Goal: Book appointment/travel/reservation

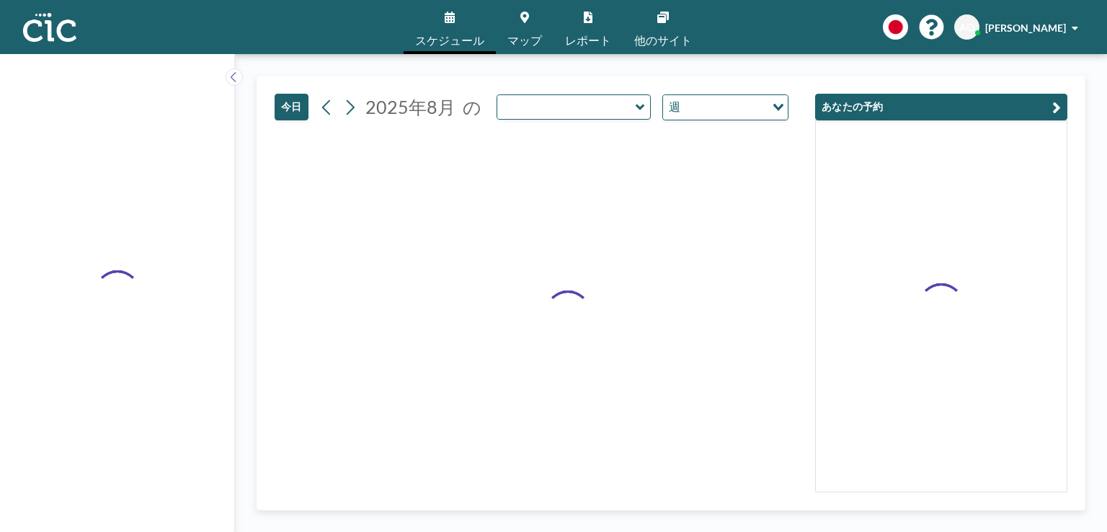
type input "Hane"
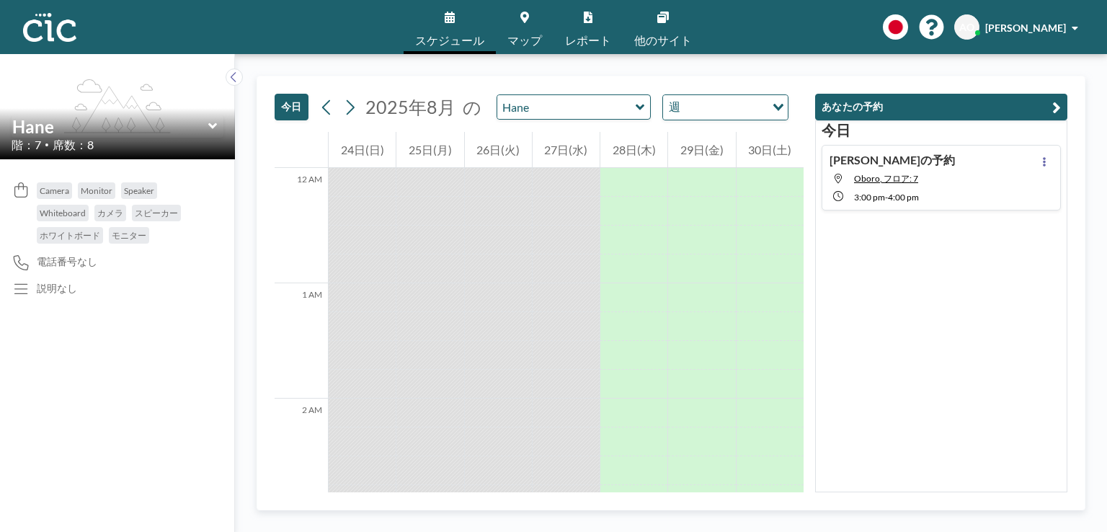
scroll to position [1586, 0]
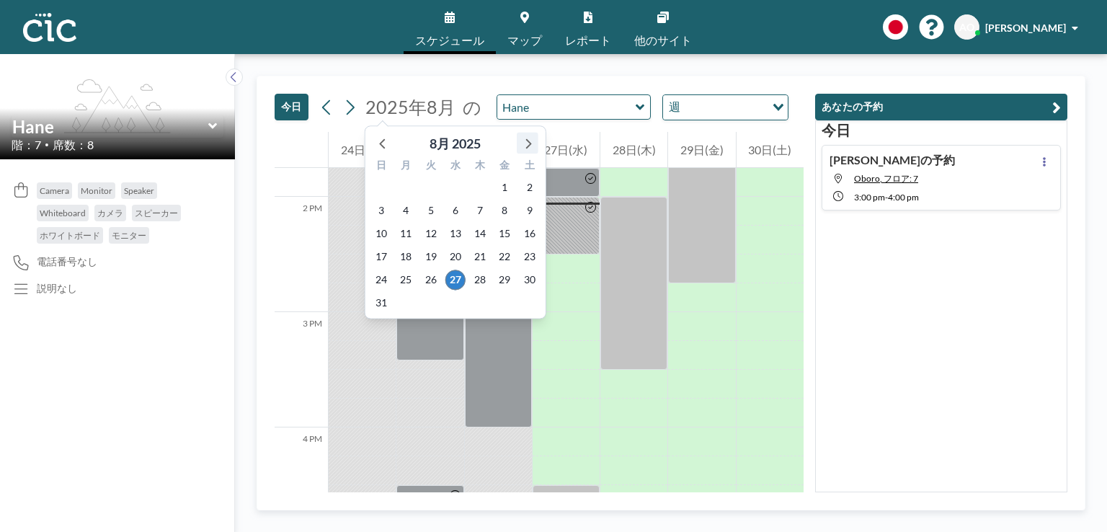
click at [529, 143] on icon at bounding box center [527, 142] width 19 height 19
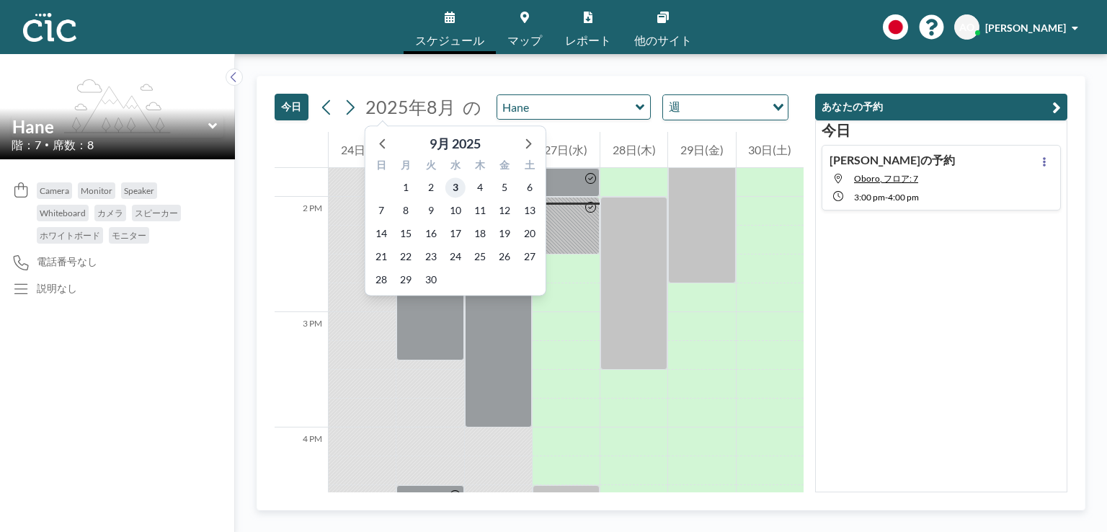
click at [456, 185] on span "3" at bounding box center [456, 187] width 20 height 20
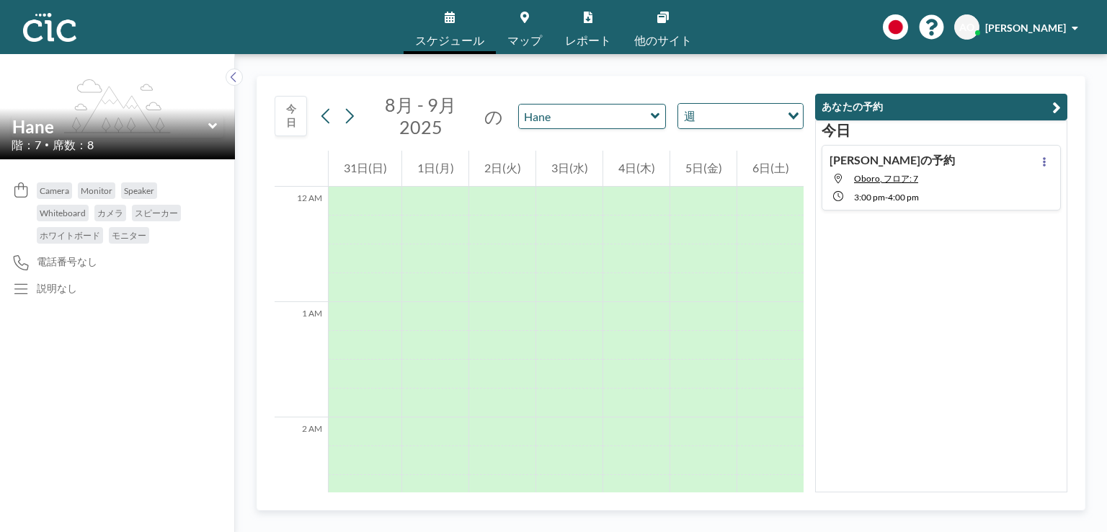
scroll to position [894, 0]
click at [601, 120] on input "text" at bounding box center [585, 117] width 132 height 24
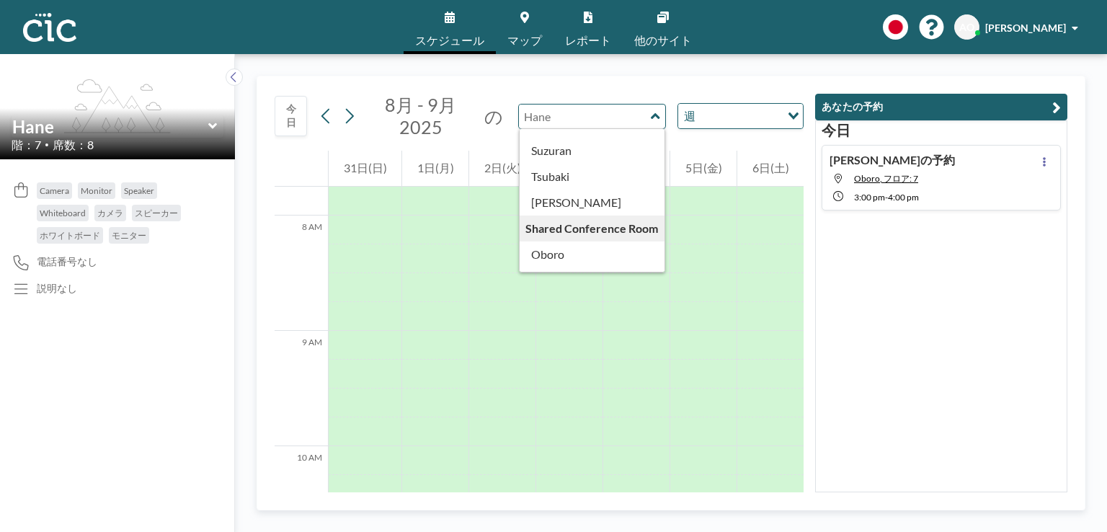
scroll to position [717, 0]
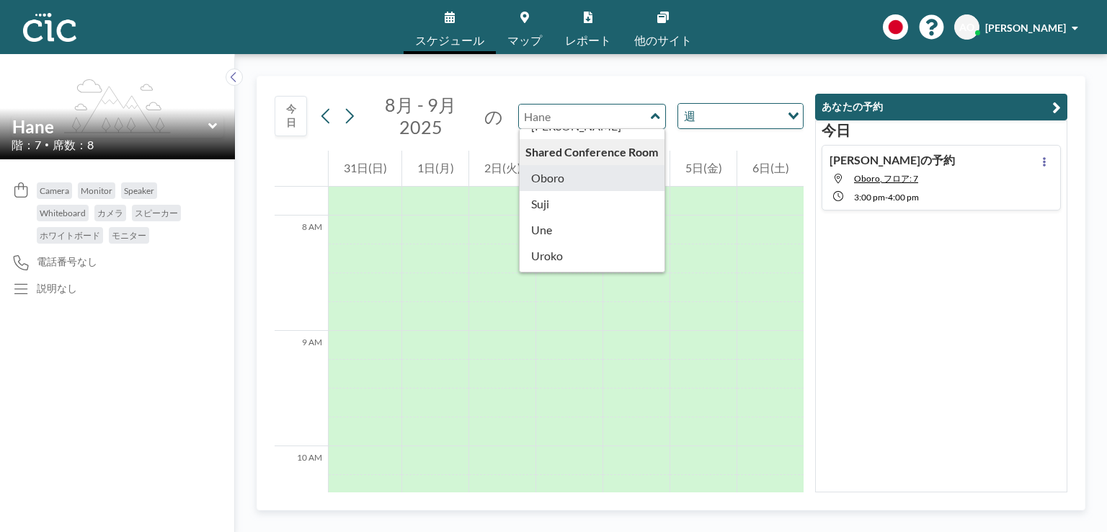
type input "Oboro"
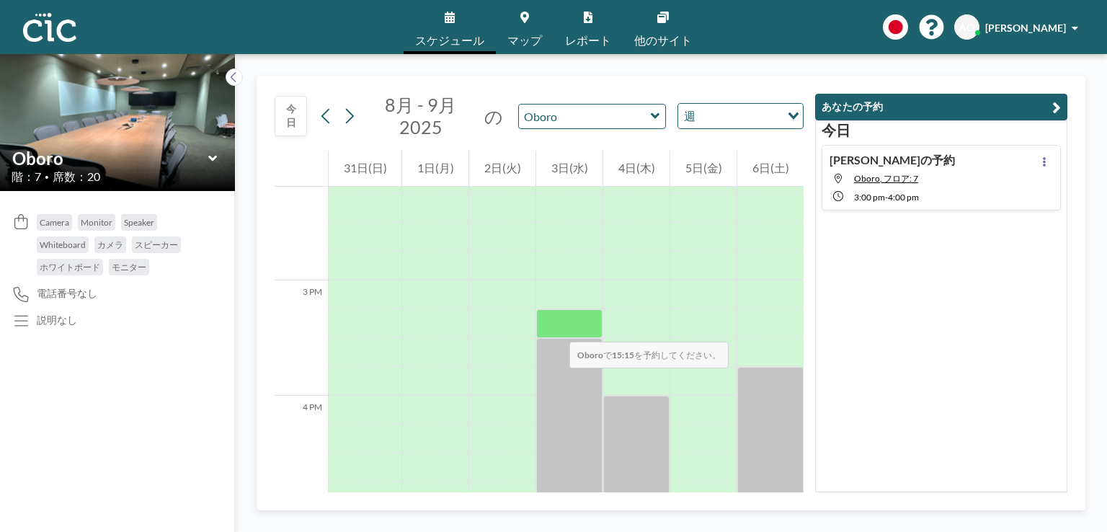
scroll to position [1638, 0]
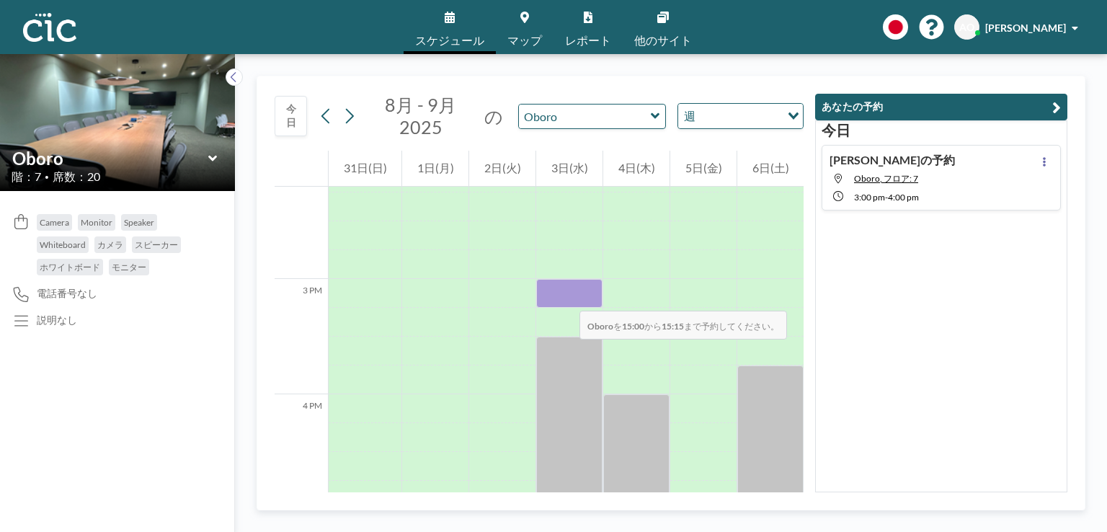
click at [565, 296] on div at bounding box center [569, 293] width 66 height 29
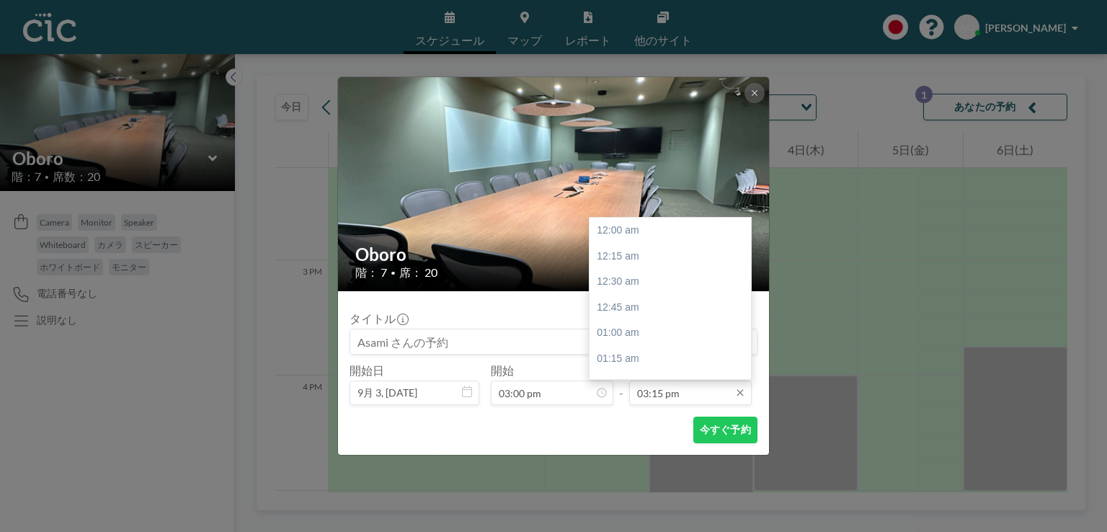
scroll to position [1566, 0]
click at [645, 260] on div "03:30 pm" at bounding box center [674, 256] width 169 height 26
type input "03:30 pm"
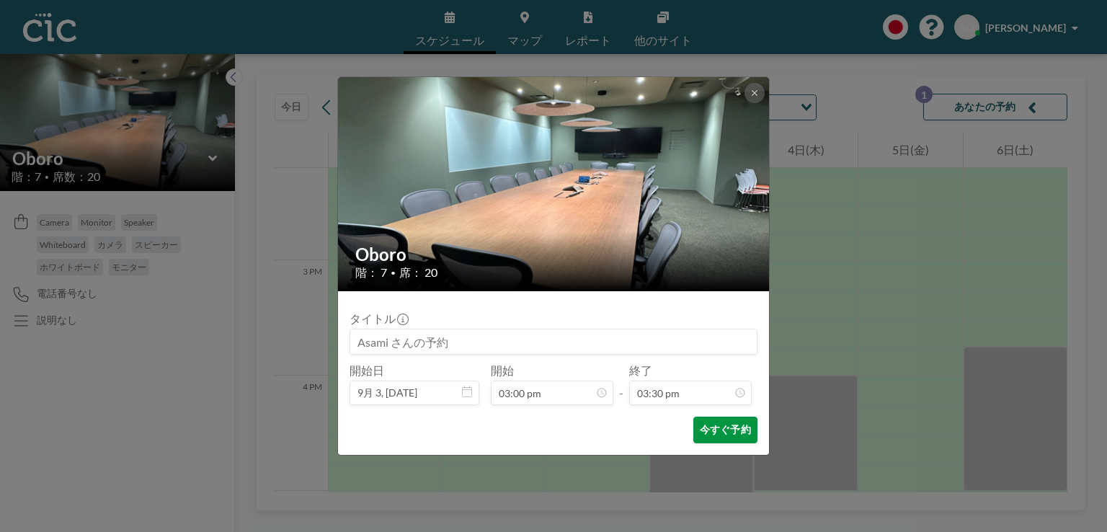
scroll to position [1591, 0]
click at [712, 432] on button "今すぐ予約" at bounding box center [726, 430] width 64 height 27
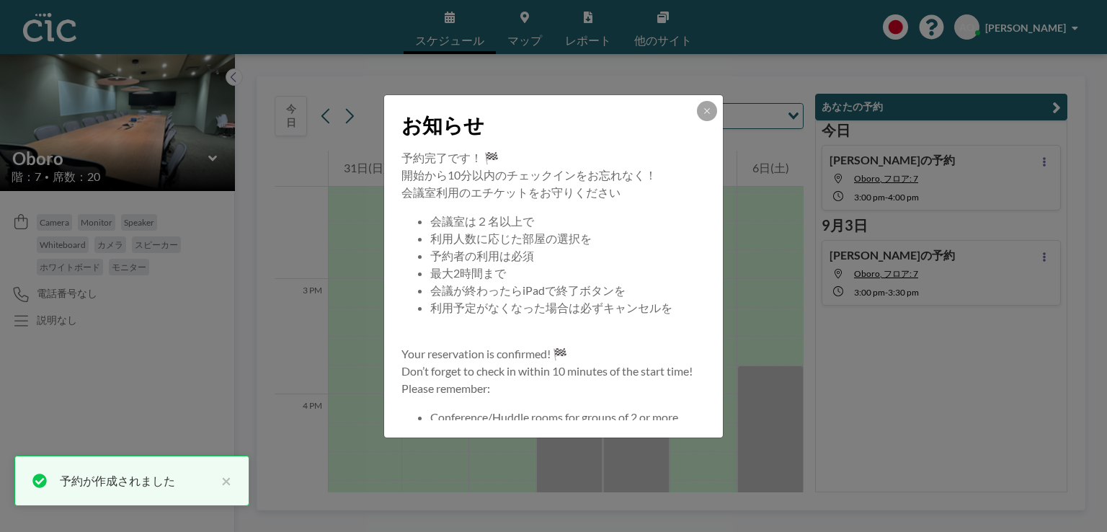
click at [707, 113] on icon at bounding box center [707, 111] width 9 height 9
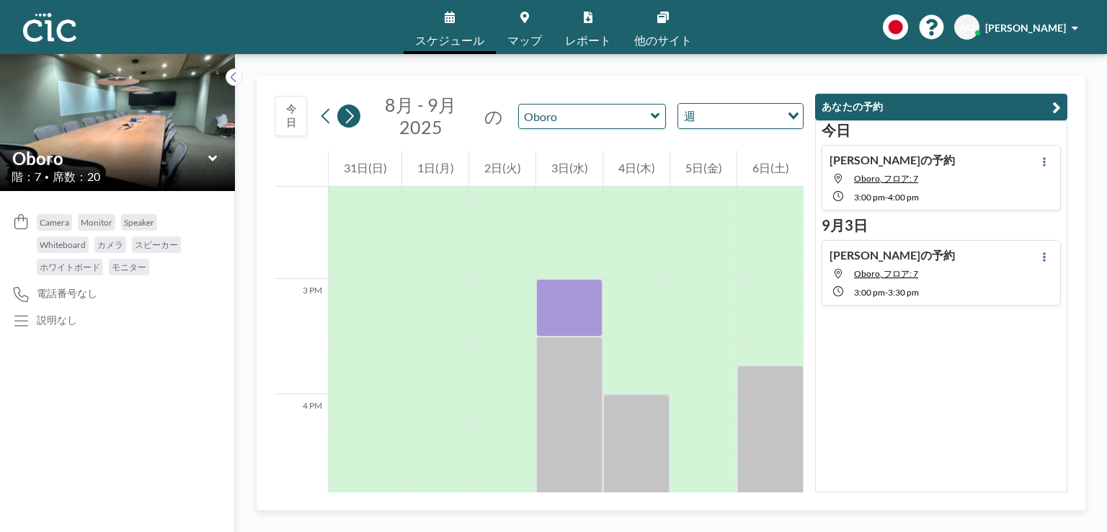
click at [352, 112] on icon at bounding box center [349, 116] width 14 height 22
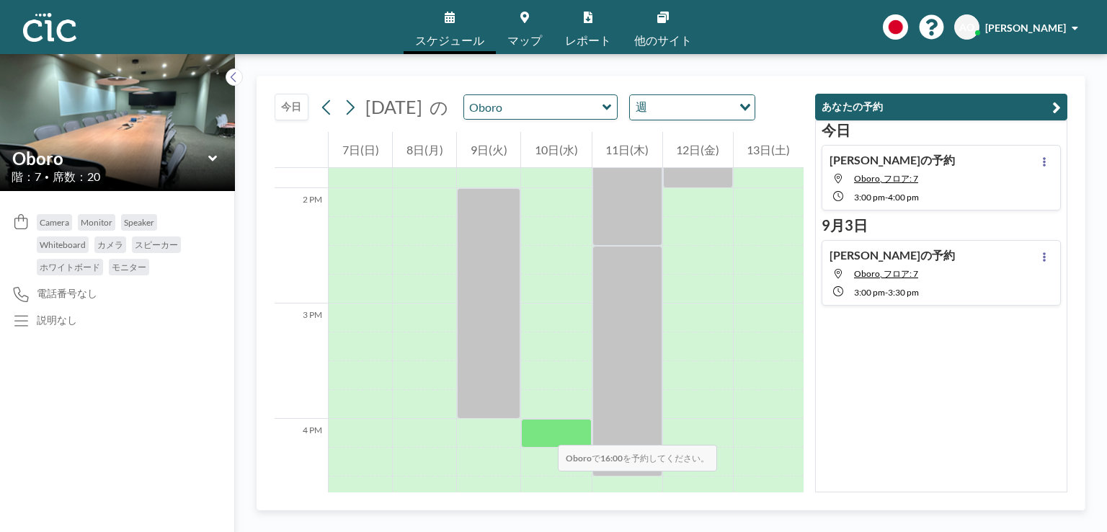
scroll to position [1598, 0]
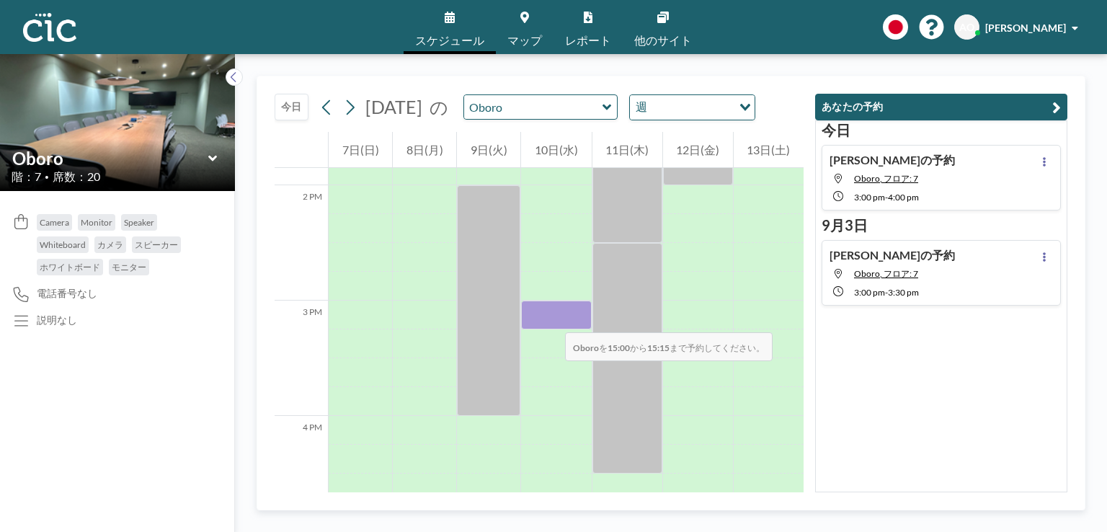
click at [551, 318] on div at bounding box center [556, 315] width 70 height 29
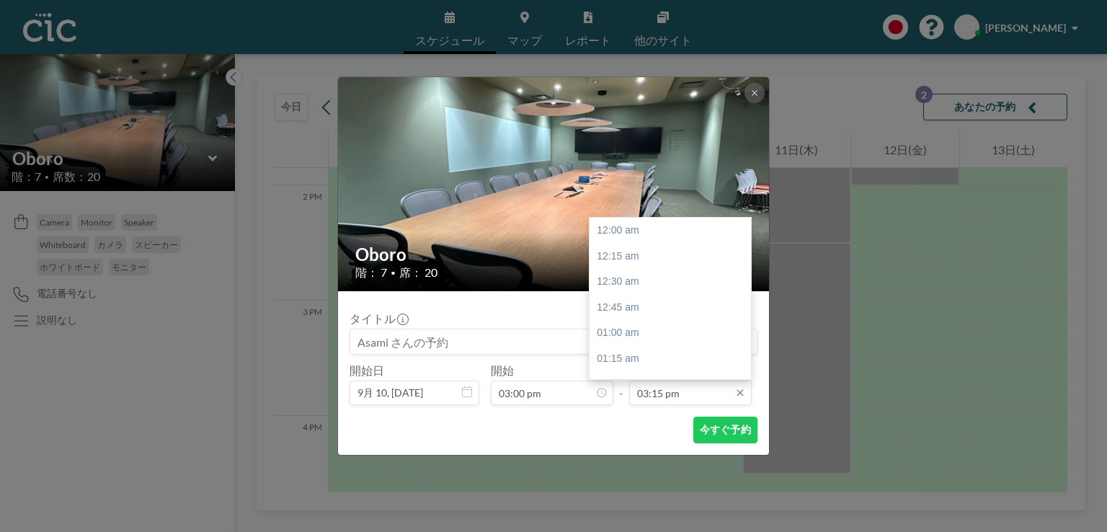
scroll to position [1566, 0]
click at [646, 308] on div "04:00 pm" at bounding box center [674, 307] width 169 height 26
type input "04:00 pm"
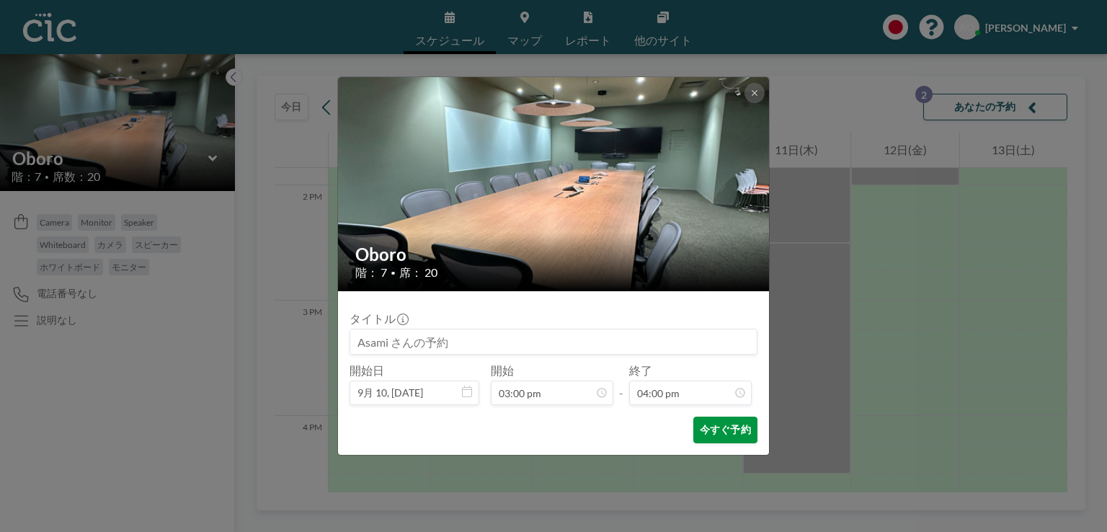
scroll to position [1642, 0]
click at [707, 428] on button "今すぐ予約" at bounding box center [726, 430] width 64 height 27
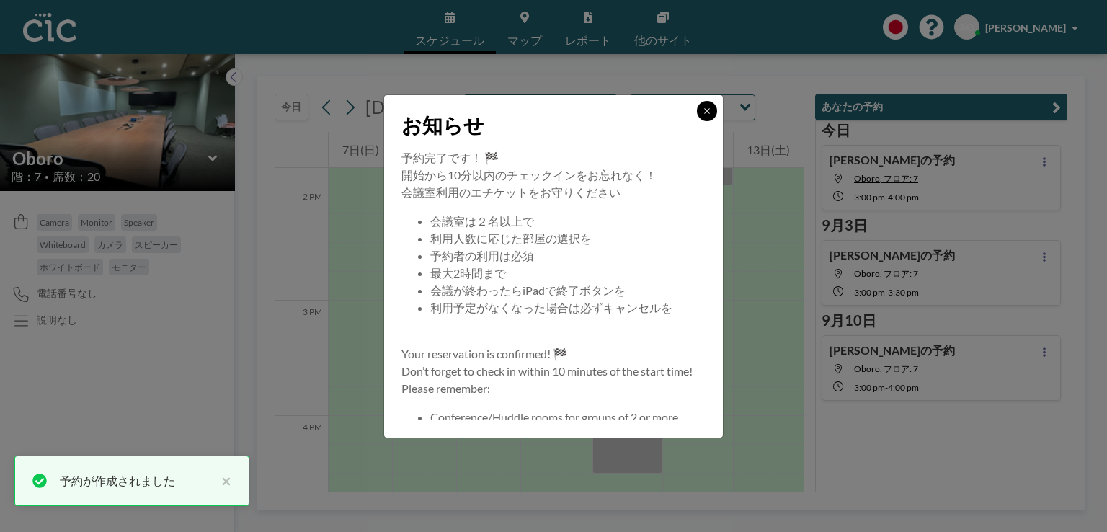
click at [709, 107] on icon at bounding box center [707, 111] width 9 height 9
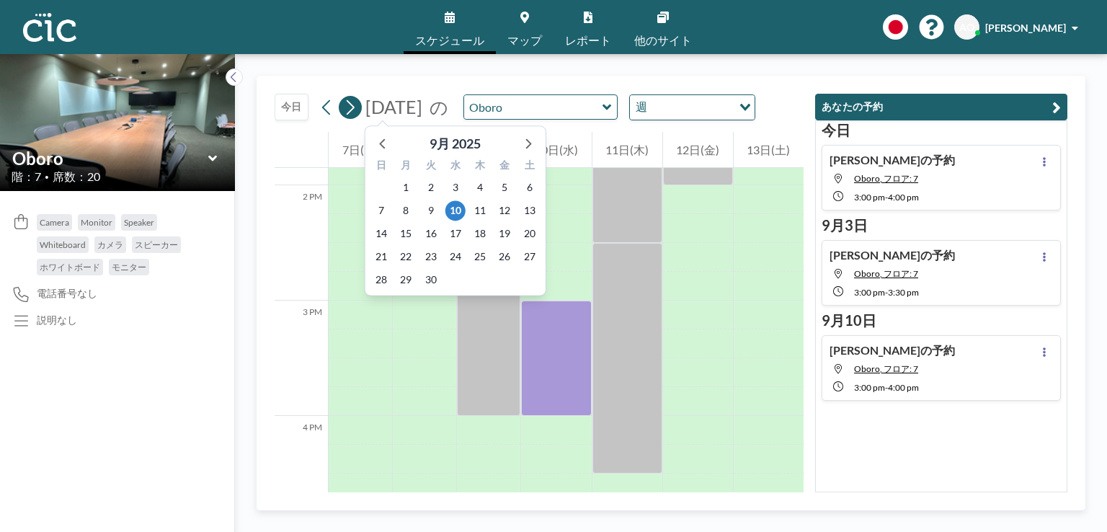
click at [355, 105] on icon at bounding box center [350, 108] width 14 height 22
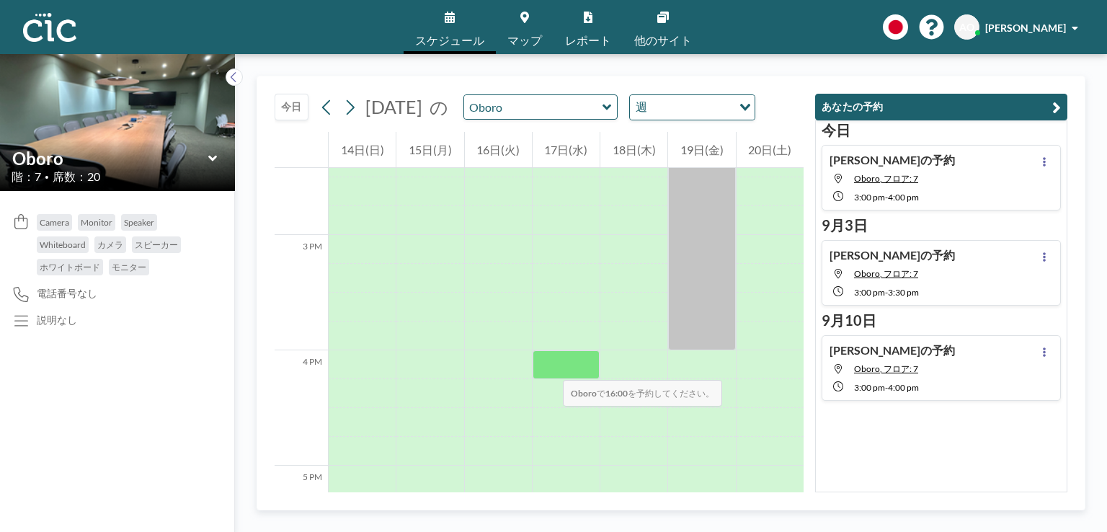
scroll to position [1664, 0]
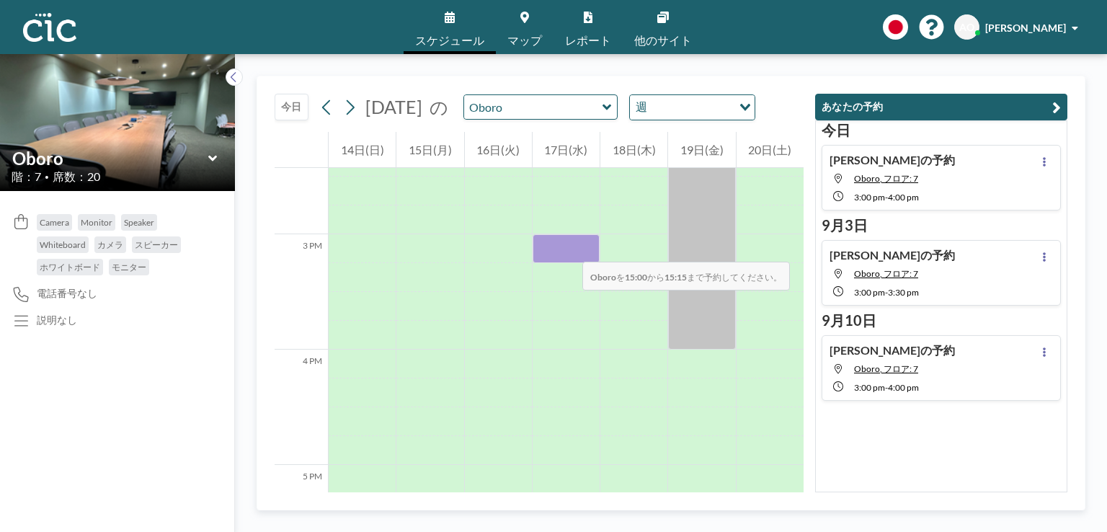
click at [568, 247] on div at bounding box center [566, 248] width 67 height 29
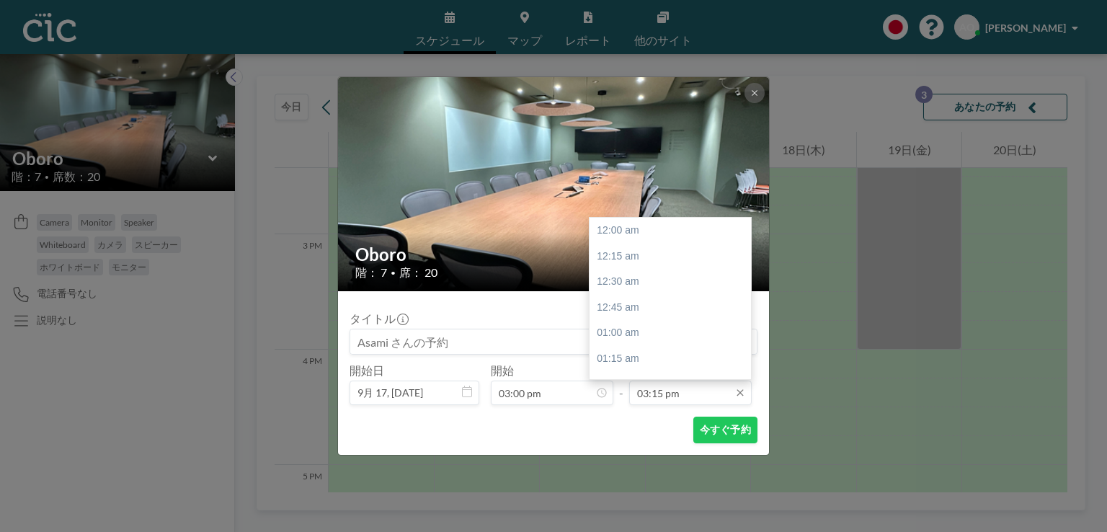
scroll to position [1566, 0]
click at [640, 306] on div "04:00 pm" at bounding box center [674, 307] width 169 height 26
type input "04:00 pm"
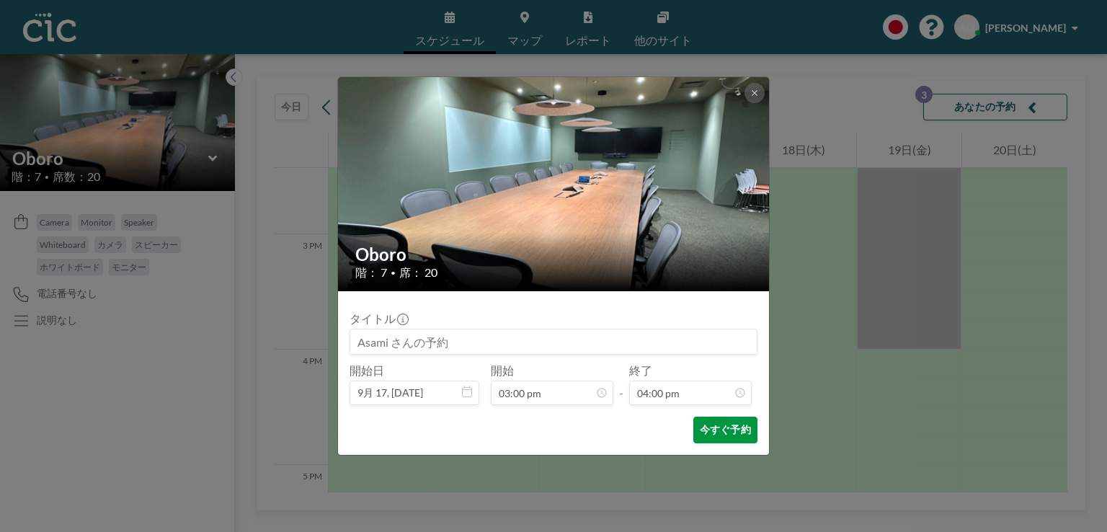
scroll to position [1642, 0]
click at [713, 430] on button "今すぐ予約" at bounding box center [726, 430] width 64 height 27
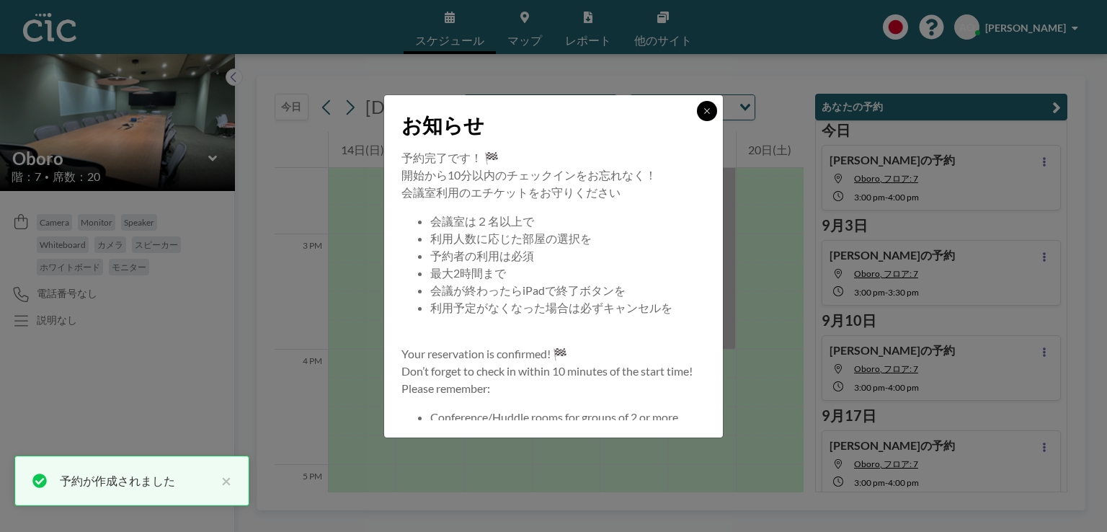
click at [708, 110] on icon at bounding box center [707, 111] width 9 height 9
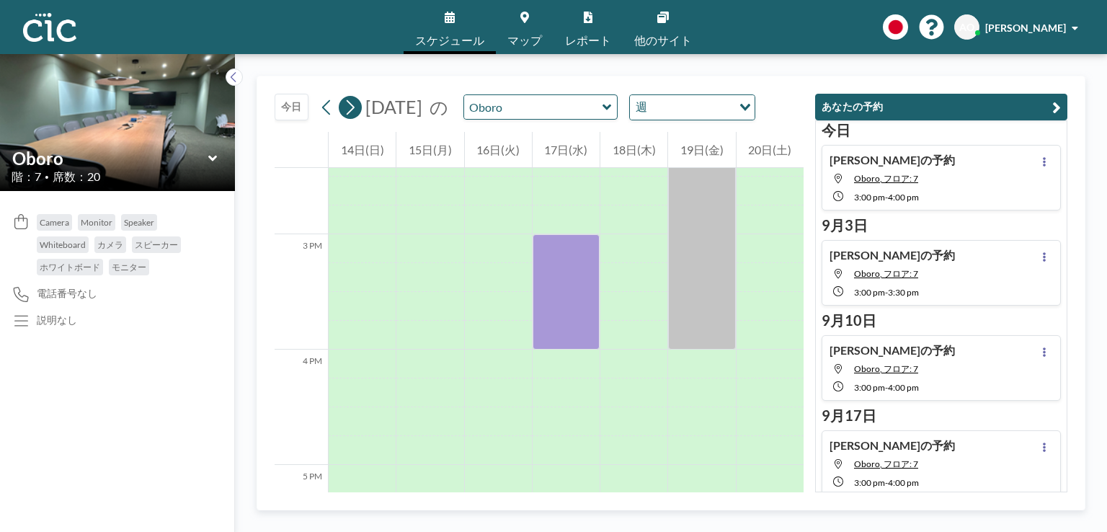
click at [347, 109] on icon at bounding box center [350, 108] width 14 height 22
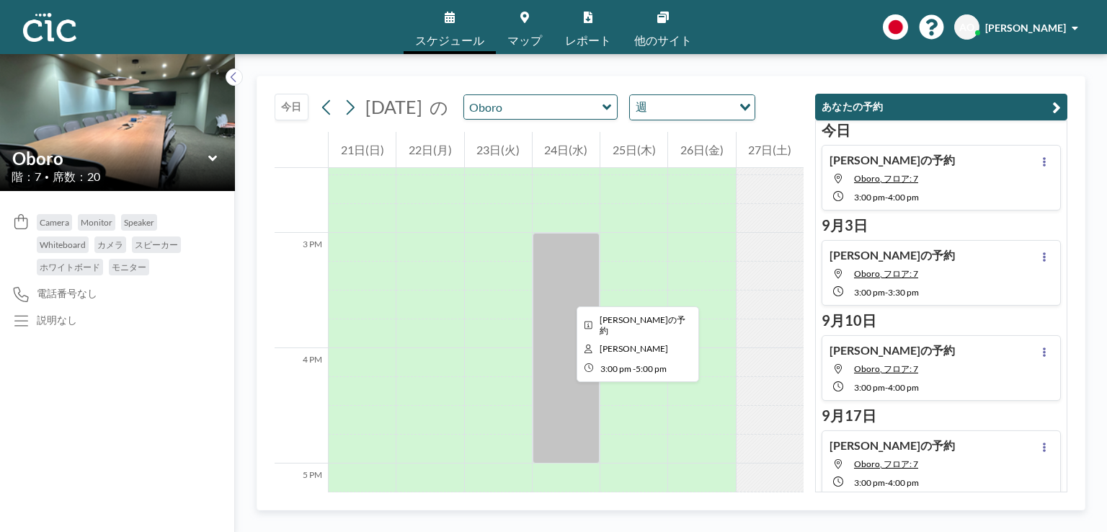
scroll to position [1666, 0]
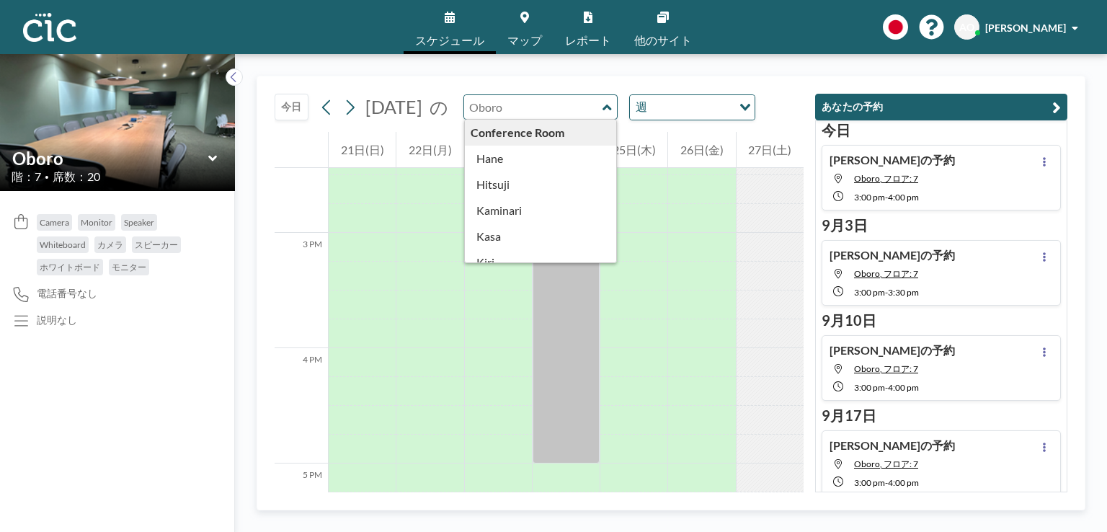
click at [572, 107] on input "text" at bounding box center [533, 107] width 138 height 24
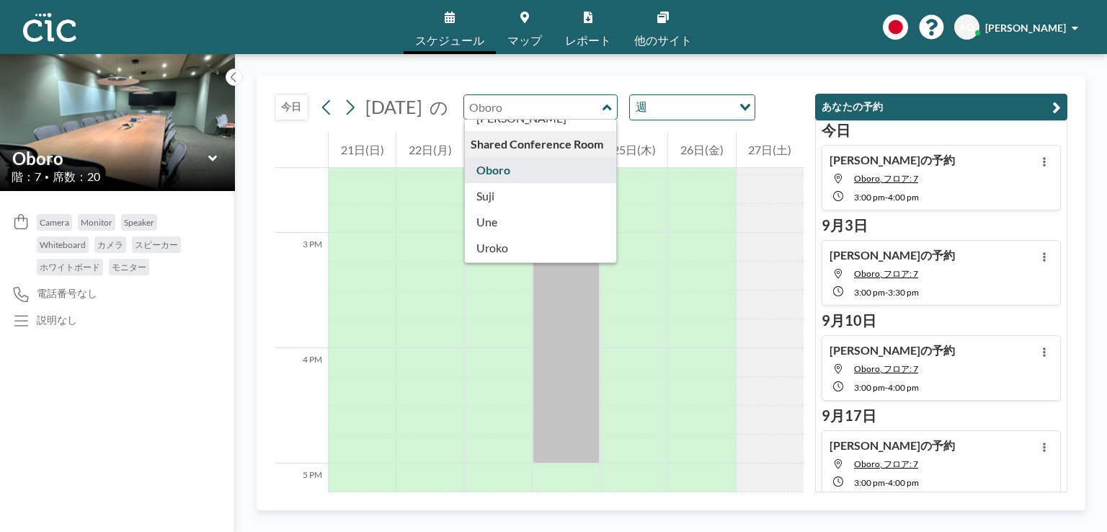
scroll to position [729, 0]
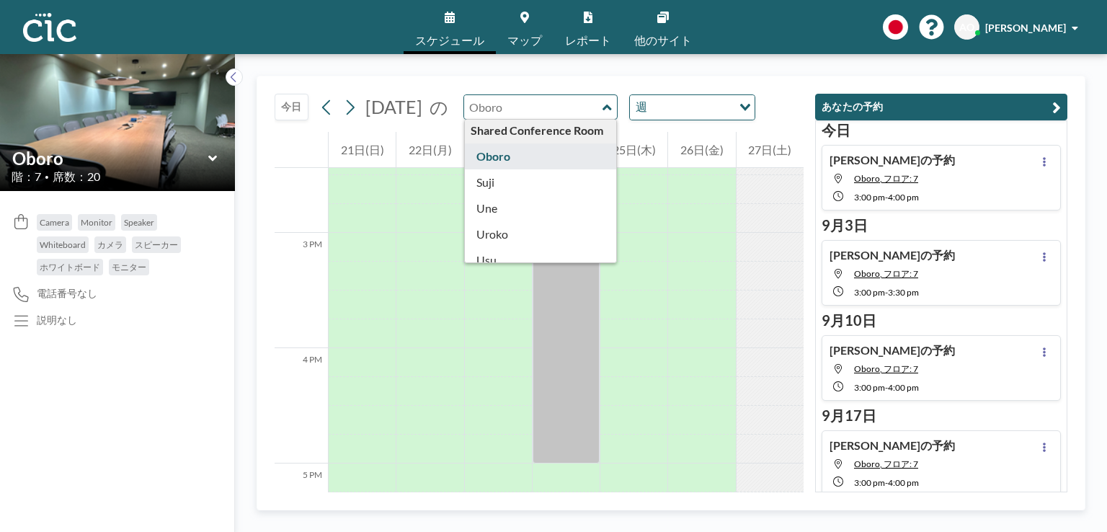
type input "Suji"
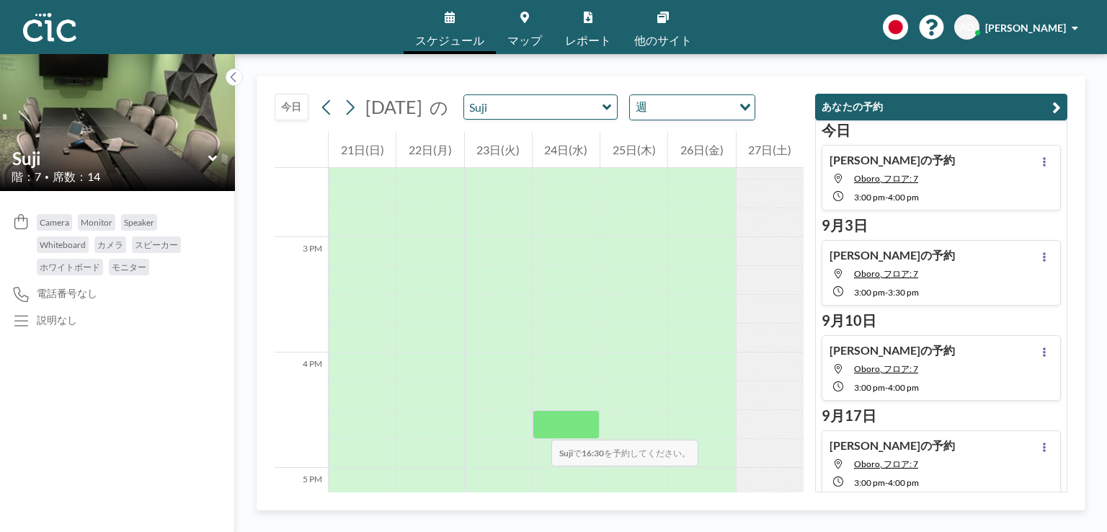
scroll to position [1663, 0]
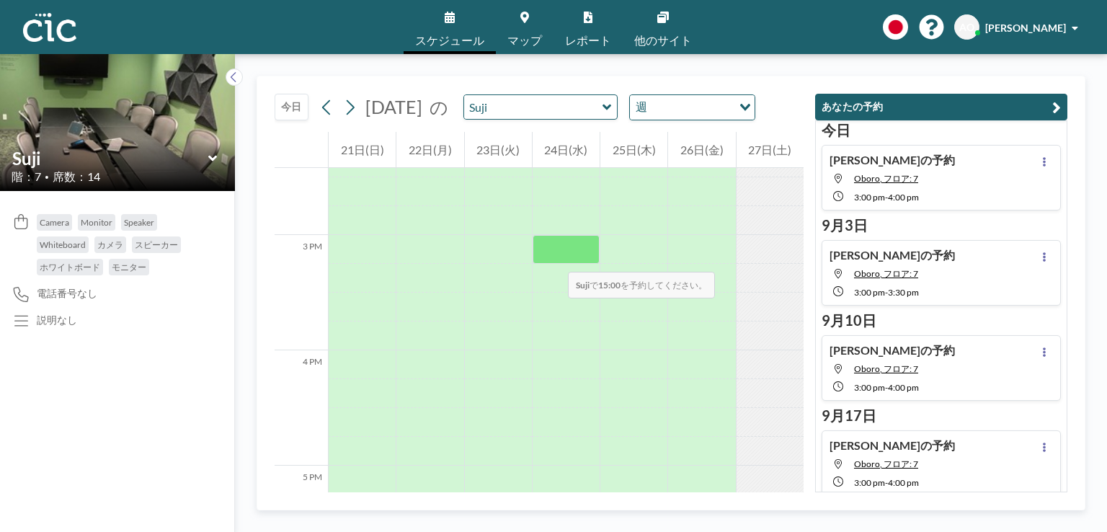
click at [554, 257] on div at bounding box center [566, 249] width 67 height 29
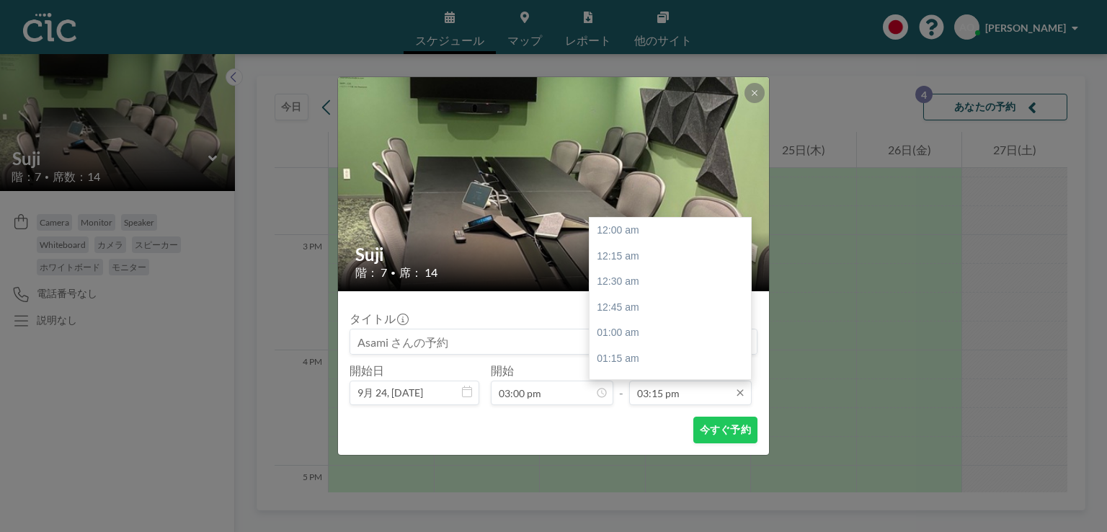
scroll to position [1566, 0]
click at [667, 308] on div "04:00 pm" at bounding box center [674, 307] width 169 height 26
type input "04:00 pm"
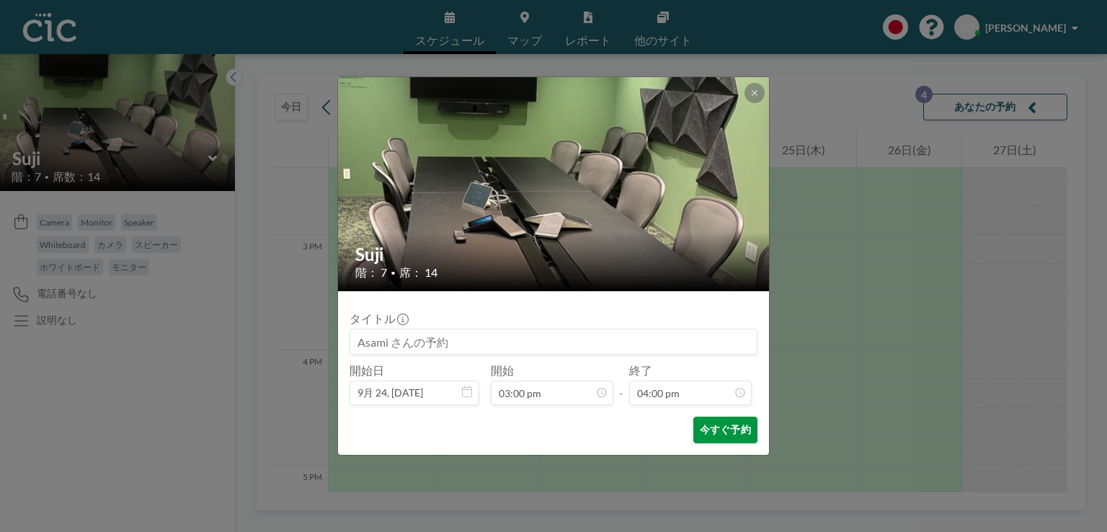
scroll to position [0, 0]
click at [704, 432] on button "今すぐ予約" at bounding box center [726, 430] width 64 height 27
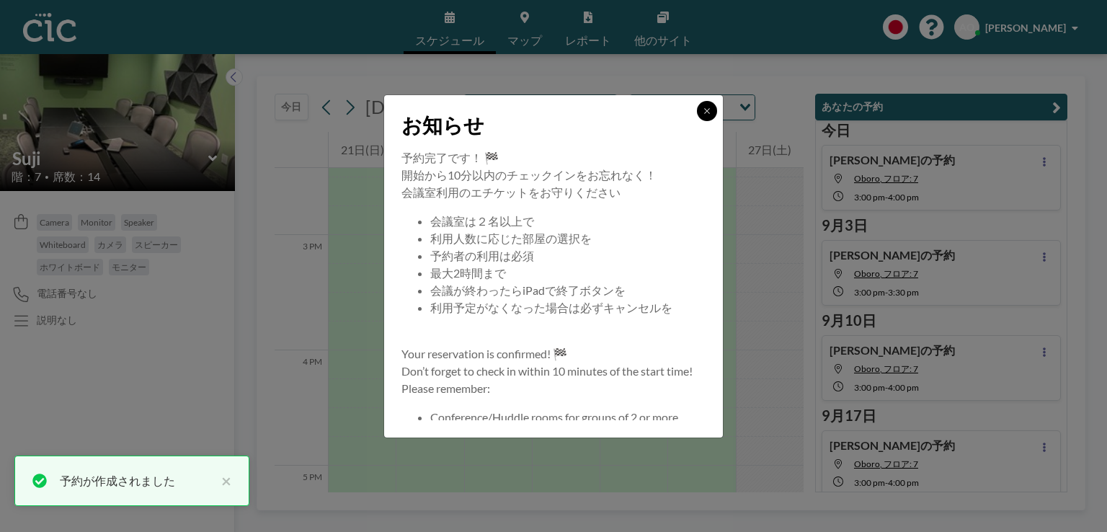
click at [704, 116] on button at bounding box center [707, 111] width 20 height 20
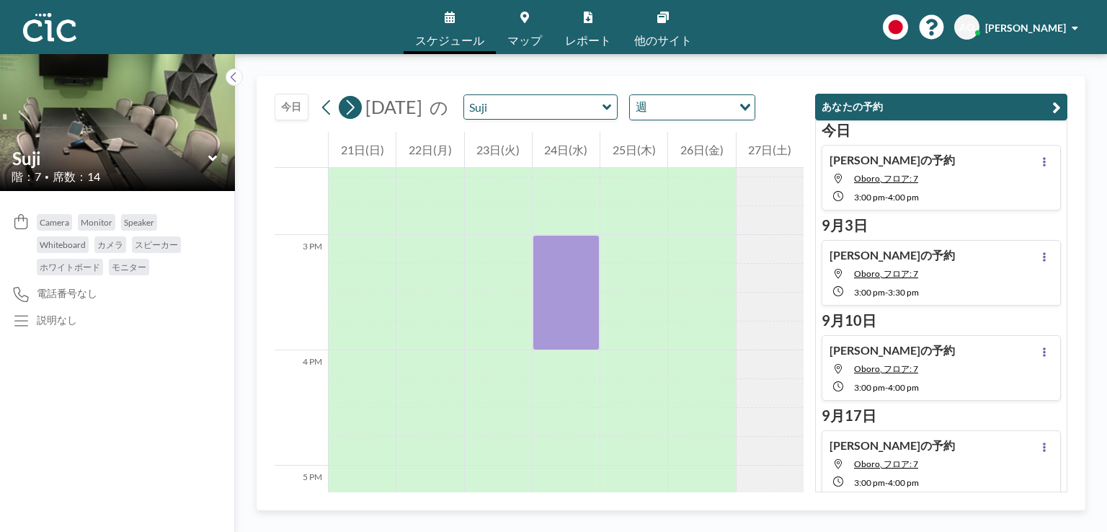
click at [349, 113] on icon at bounding box center [350, 108] width 14 height 22
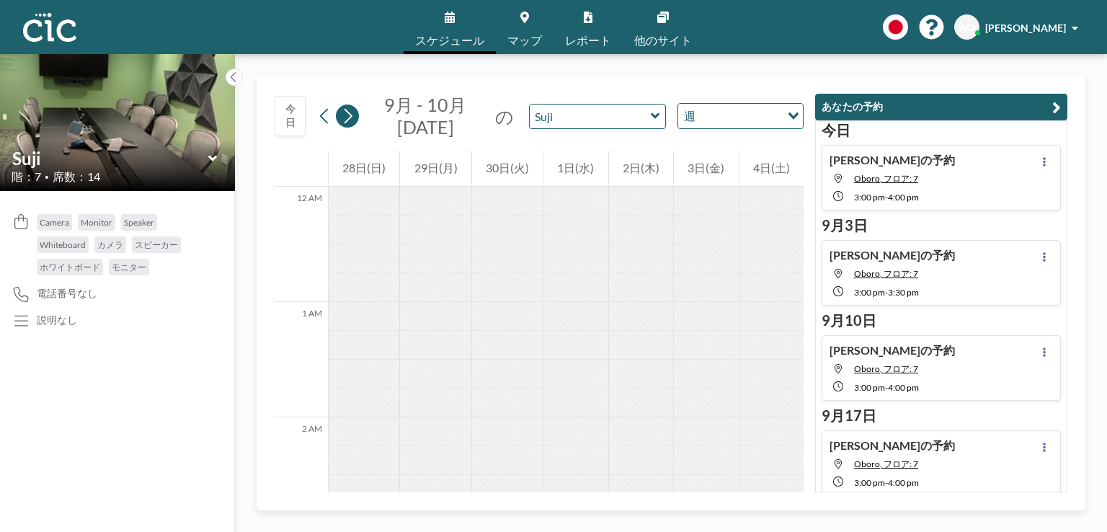
scroll to position [894, 0]
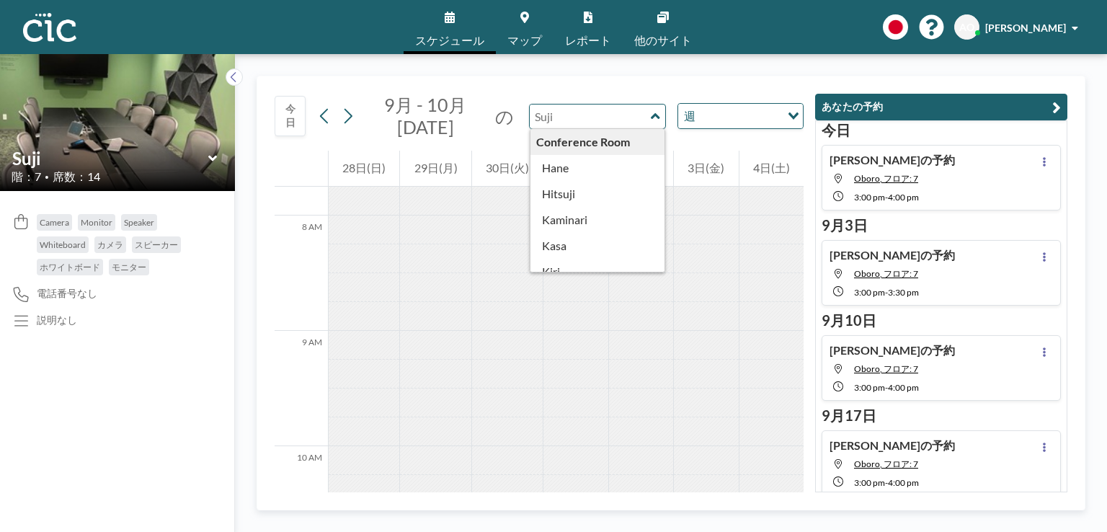
click at [620, 121] on input "text" at bounding box center [590, 117] width 120 height 24
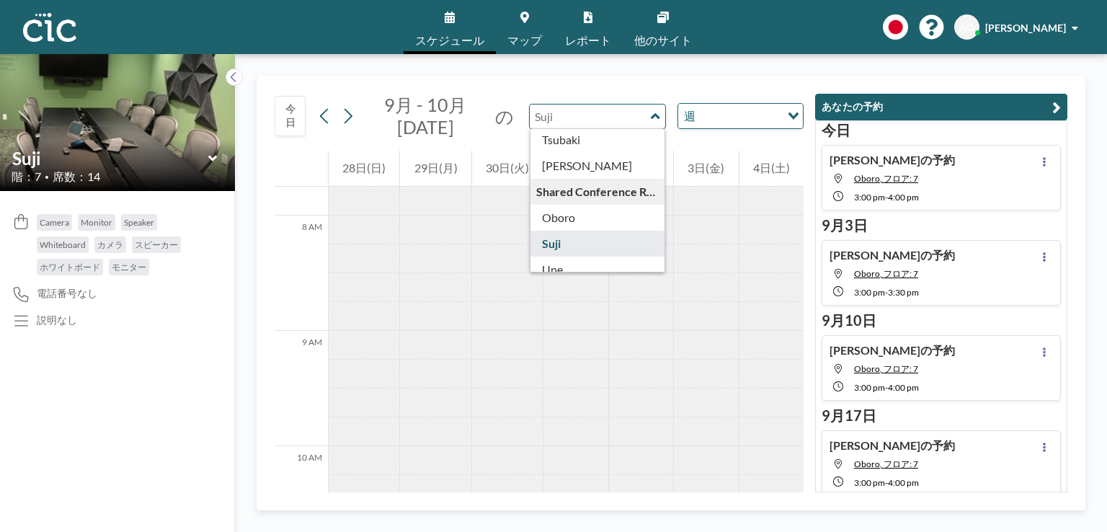
scroll to position [678, 0]
type input "Oboro"
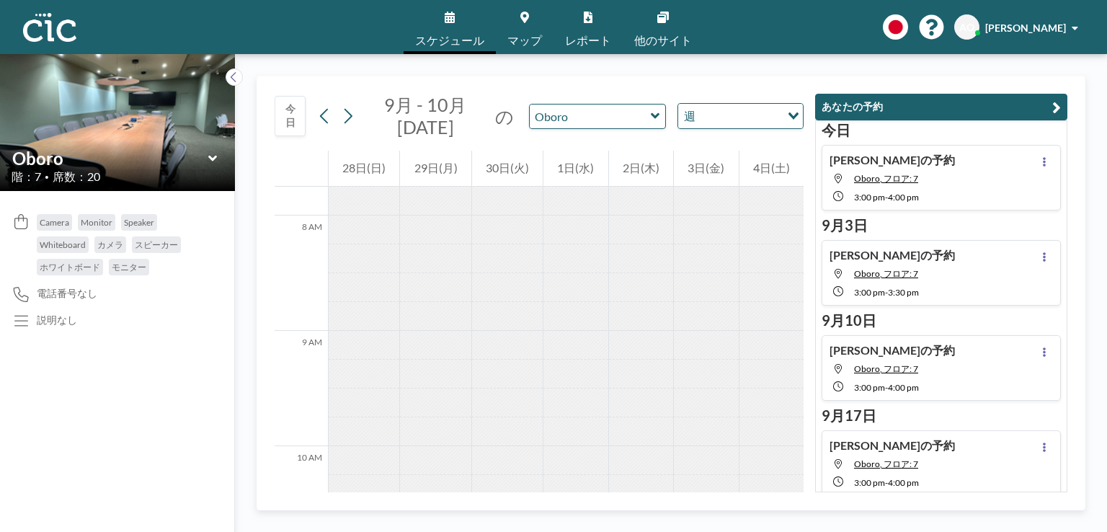
scroll to position [831, 0]
